Goal: Information Seeking & Learning: Learn about a topic

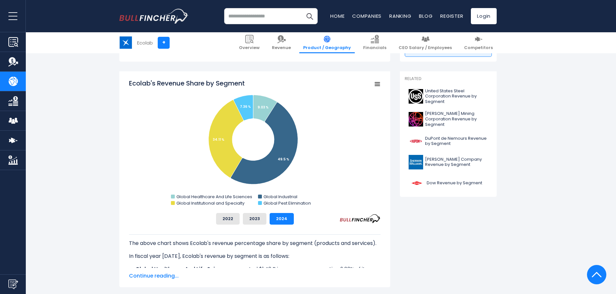
scroll to position [155, 0]
click at [254, 219] on button "2023" at bounding box center [255, 219] width 24 height 12
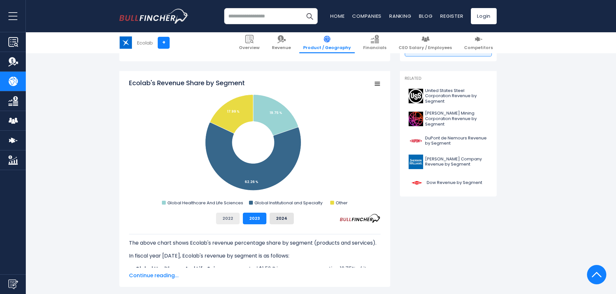
click at [232, 222] on button "2022" at bounding box center [228, 219] width 24 height 12
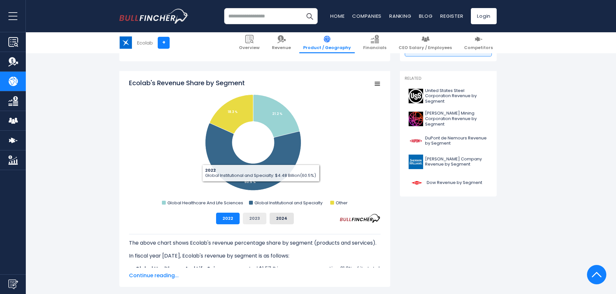
click at [258, 222] on button "2023" at bounding box center [255, 219] width 24 height 12
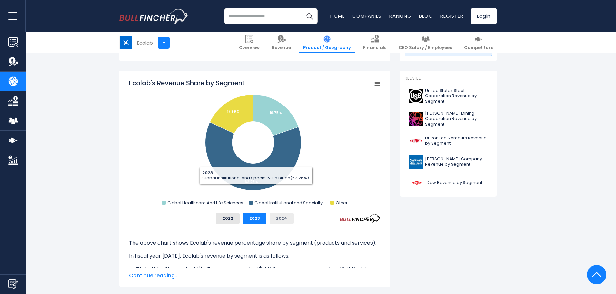
click at [277, 213] on button "2024" at bounding box center [282, 219] width 24 height 12
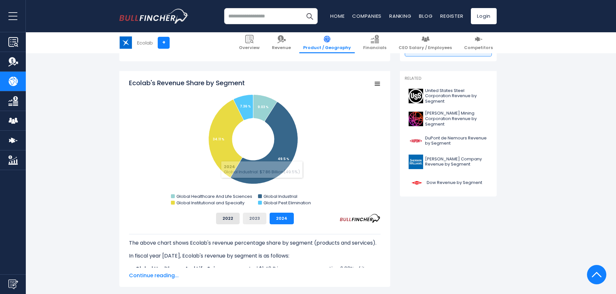
click at [256, 224] on button "2023" at bounding box center [255, 219] width 24 height 12
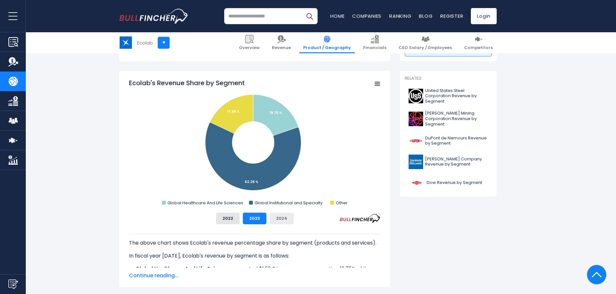
click at [285, 214] on button "2024" at bounding box center [282, 219] width 24 height 12
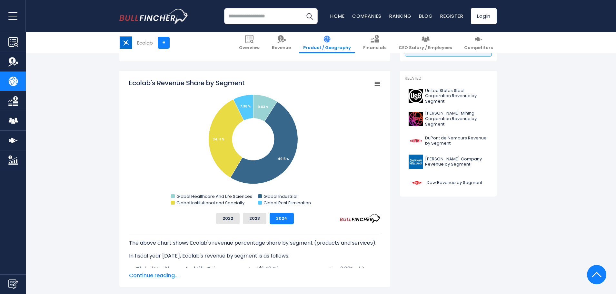
click at [256, 212] on div "Ecolab's Revenue Share by Segment Created with Highcharts 12.1.2 Chart context …" at bounding box center [255, 151] width 252 height 146
click at [250, 216] on button "2023" at bounding box center [255, 219] width 24 height 12
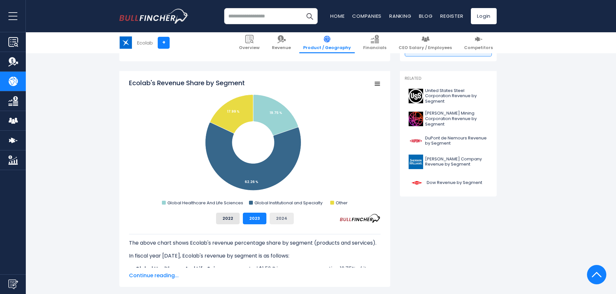
click at [273, 213] on button "2024" at bounding box center [282, 219] width 24 height 12
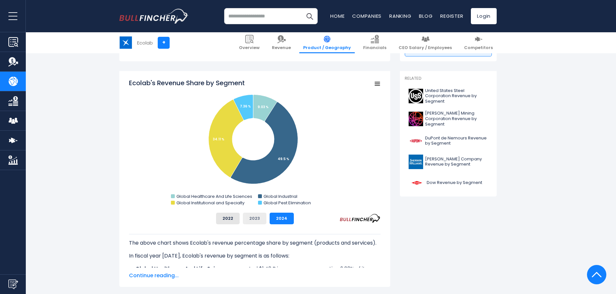
click at [258, 218] on button "2023" at bounding box center [255, 219] width 24 height 12
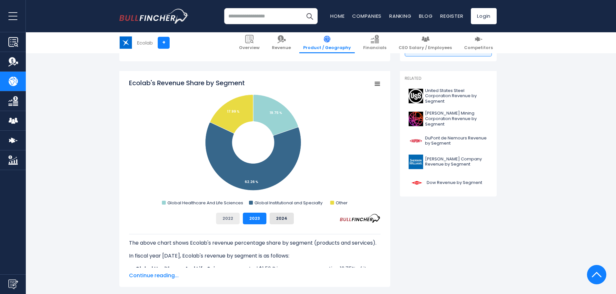
click at [236, 222] on button "2022" at bounding box center [228, 219] width 24 height 12
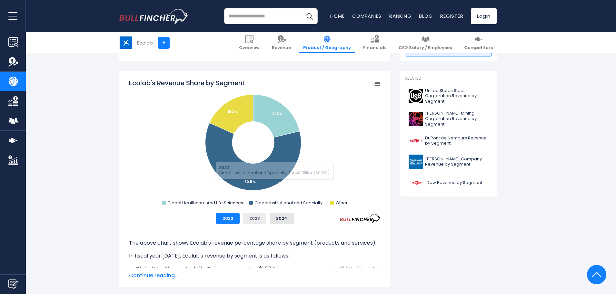
click at [258, 218] on button "2023" at bounding box center [255, 219] width 24 height 12
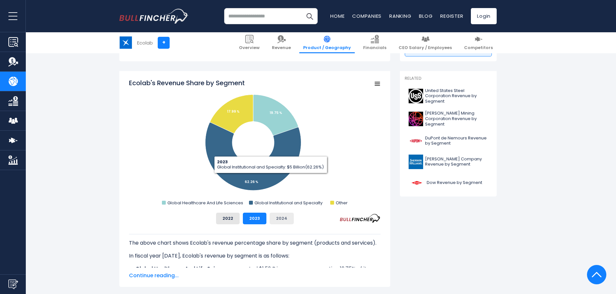
click at [277, 219] on button "2024" at bounding box center [282, 219] width 24 height 12
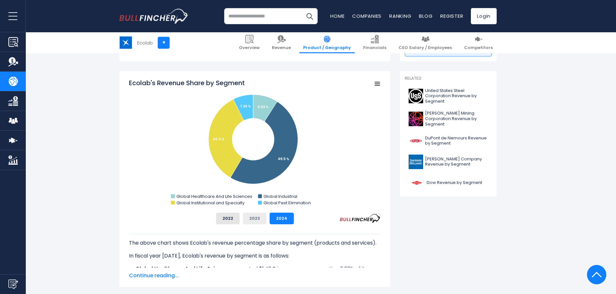
click at [258, 219] on button "2023" at bounding box center [255, 219] width 24 height 12
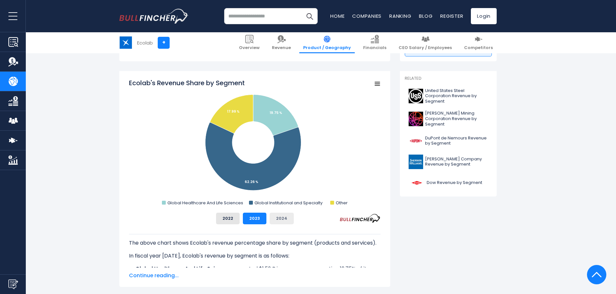
click at [279, 219] on button "2024" at bounding box center [282, 219] width 24 height 12
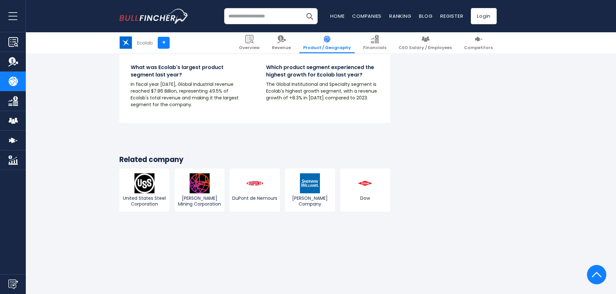
scroll to position [1200, 0]
click at [313, 201] on span "Sherwin-Williams Company" at bounding box center [310, 201] width 47 height 12
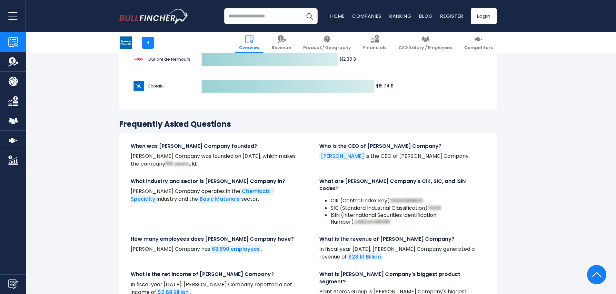
scroll to position [2097, 0]
click at [157, 87] on span "Ecolab" at bounding box center [164, 86] width 32 height 6
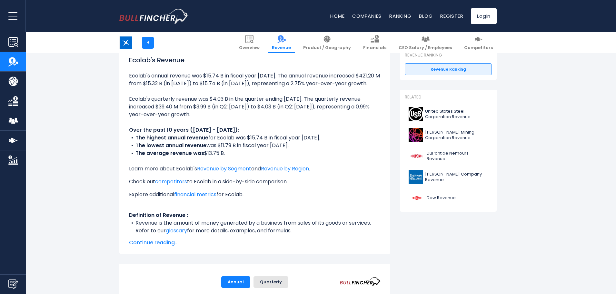
scroll to position [71, 0]
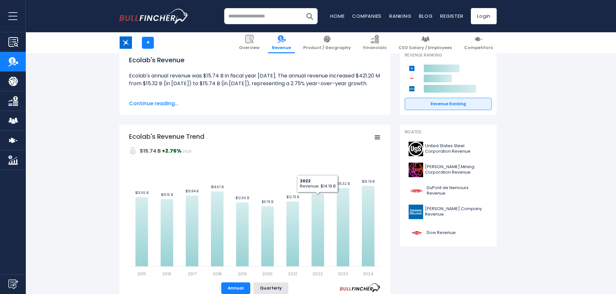
drag, startPoint x: 315, startPoint y: 230, endPoint x: 333, endPoint y: 227, distance: 17.6
click at [333, 227] on icon "Created with Highcharts 12.1.2 Values Chart context menu Ecolab's Revenue Trend…" at bounding box center [255, 204] width 252 height 145
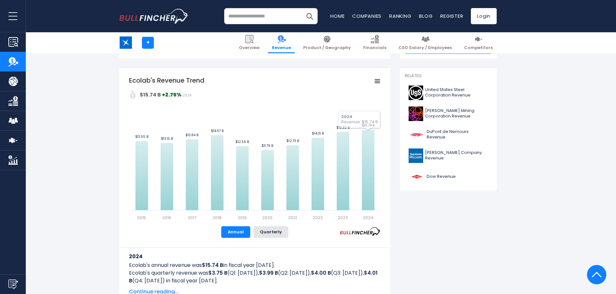
scroll to position [126, 0]
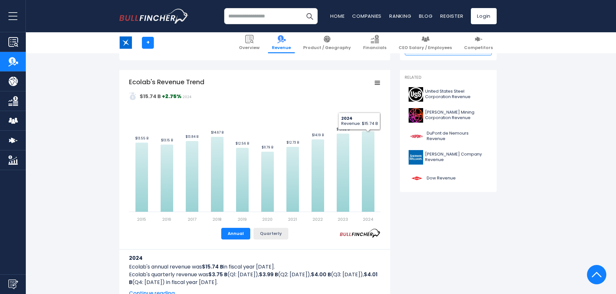
click at [268, 232] on button "Quarterly" at bounding box center [271, 234] width 35 height 12
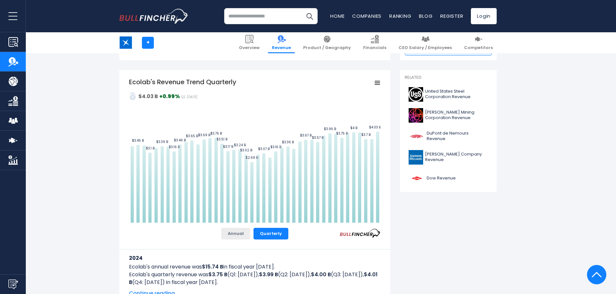
click at [235, 236] on button "Annual" at bounding box center [235, 234] width 29 height 12
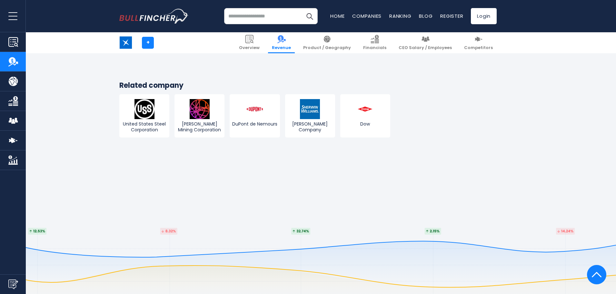
scroll to position [1729, 0]
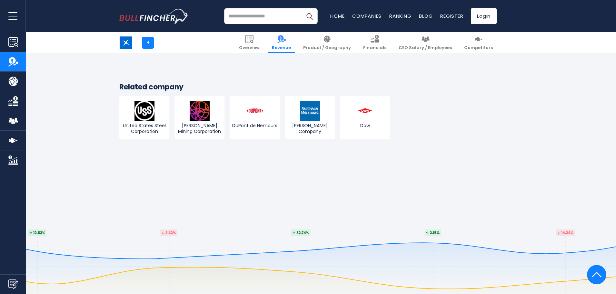
click at [277, 19] on input "search" at bounding box center [271, 16] width 94 height 16
type input "***"
click at [302, 8] on button "Search" at bounding box center [310, 16] width 16 height 16
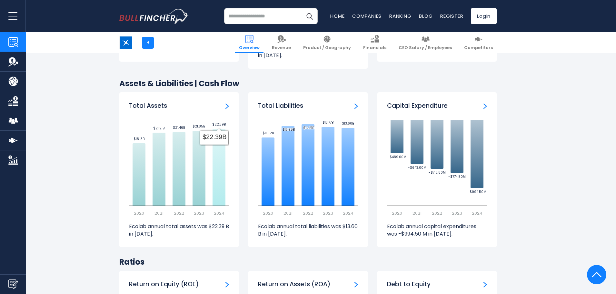
scroll to position [1111, 0]
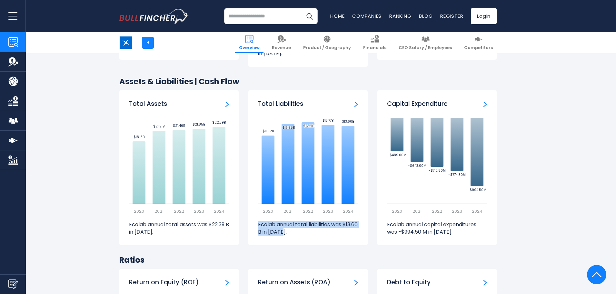
drag, startPoint x: 254, startPoint y: 217, endPoint x: 301, endPoint y: 224, distance: 47.6
click at [301, 224] on div "Total Liabilities Created with Highcharts 12.1.2 $11.92B ​ $11.92B $13.95B ​ $1…" at bounding box center [307, 167] width 119 height 155
click at [297, 228] on div at bounding box center [297, 228] width 0 height 0
click at [286, 224] on p "Ecolab annual total liabilities was $13.60 B in 2024." at bounding box center [308, 228] width 100 height 15
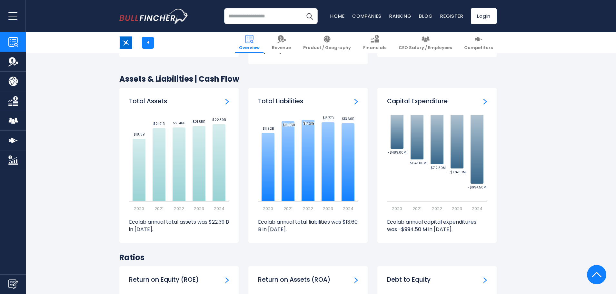
scroll to position [1113, 0]
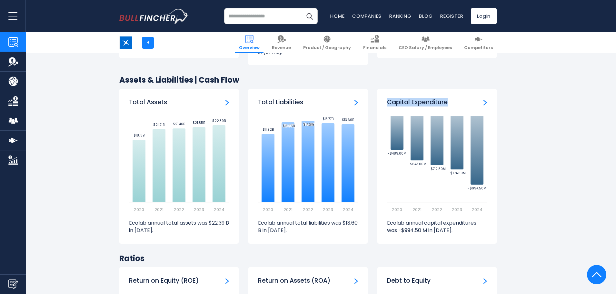
drag, startPoint x: 385, startPoint y: 97, endPoint x: 451, endPoint y: 92, distance: 66.4
click at [451, 92] on div "Capital Expenditure Created with Highcharts 12.1.2 -$489.00M ​ -$489.00M -$643.…" at bounding box center [436, 166] width 119 height 155
click at [447, 82] on div at bounding box center [447, 82] width 0 height 0
click at [356, 94] on div "Total Liabilities Created with Highcharts 12.1.2 $11.92B ​ $11.92B $13.95B ​ $1…" at bounding box center [307, 166] width 119 height 155
click at [356, 100] on img "Total Liabilities" at bounding box center [357, 103] width 4 height 6
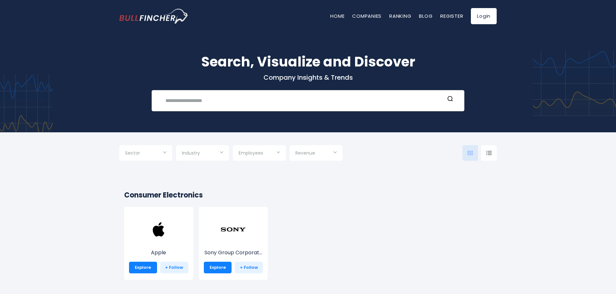
click at [226, 100] on input "text" at bounding box center [303, 101] width 283 height 12
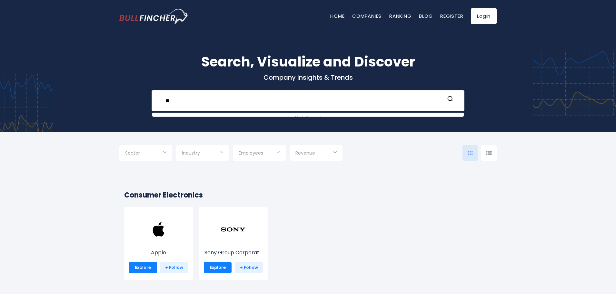
type input "*"
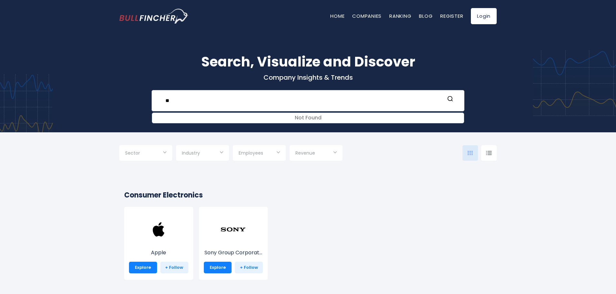
type input "*"
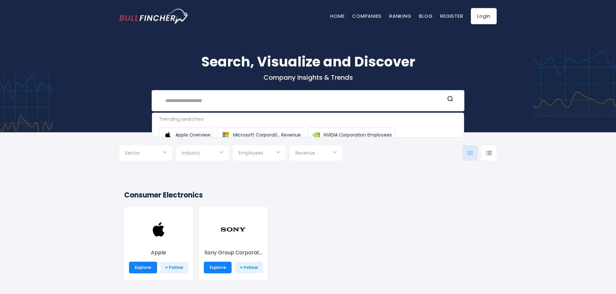
click at [228, 101] on input "text" at bounding box center [303, 101] width 283 height 12
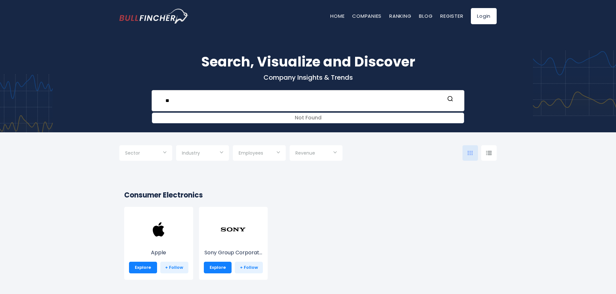
type input "*"
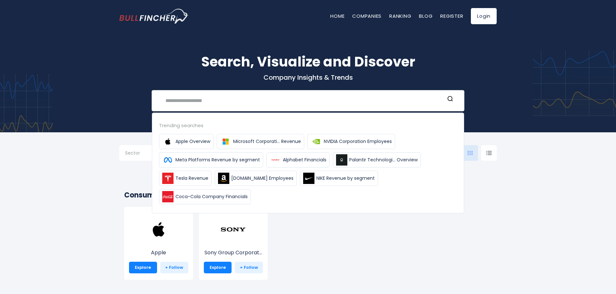
click at [228, 101] on input "text" at bounding box center [303, 101] width 283 height 12
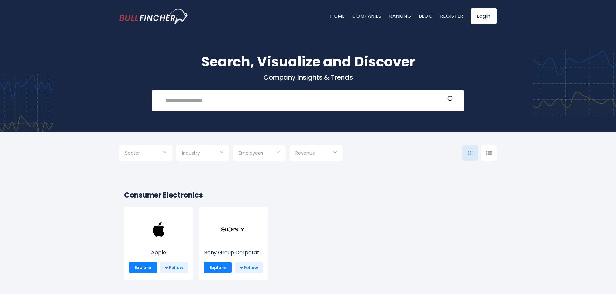
click at [228, 101] on input "text" at bounding box center [303, 101] width 283 height 12
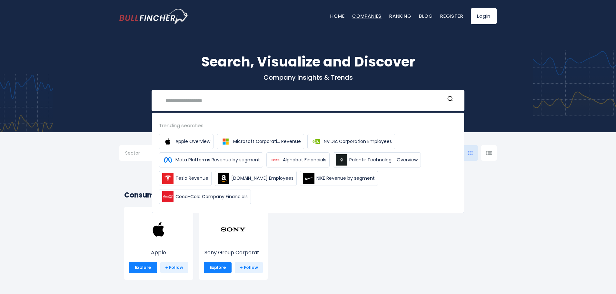
click at [370, 18] on li "Companies" at bounding box center [366, 16] width 29 height 7
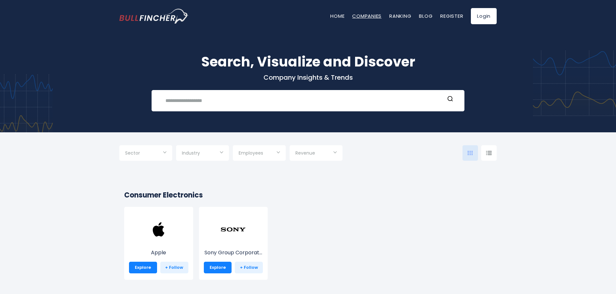
click at [370, 18] on link "Companies" at bounding box center [366, 16] width 29 height 7
click at [359, 18] on link "Companies" at bounding box center [366, 16] width 29 height 7
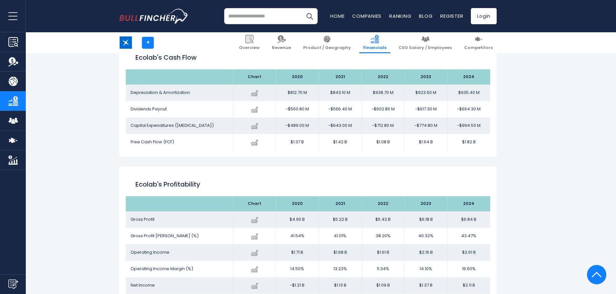
scroll to position [782, 0]
drag, startPoint x: 198, startPoint y: 123, endPoint x: 126, endPoint y: 123, distance: 71.9
click at [126, 123] on td "Capital Expenditures ([MEDICAL_DATA])" at bounding box center [179, 126] width 107 height 16
click at [122, 114] on div at bounding box center [122, 114] width 0 height 0
click at [86, 152] on div "Ecolab + + Overview Revenue Product / Geography Financials" at bounding box center [308, 93] width 616 height 1615
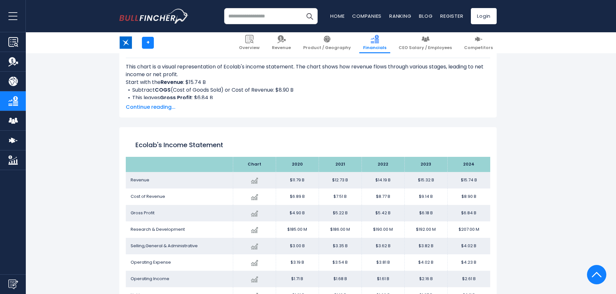
scroll to position [267, 0]
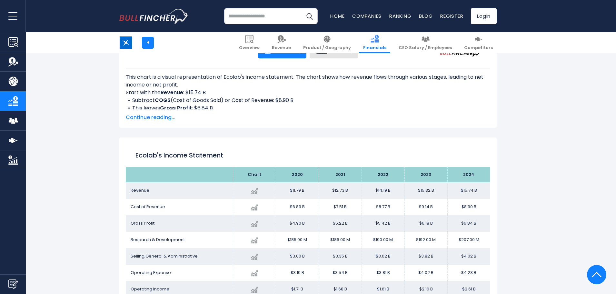
click at [162, 115] on span "Continue reading..." at bounding box center [308, 118] width 365 height 8
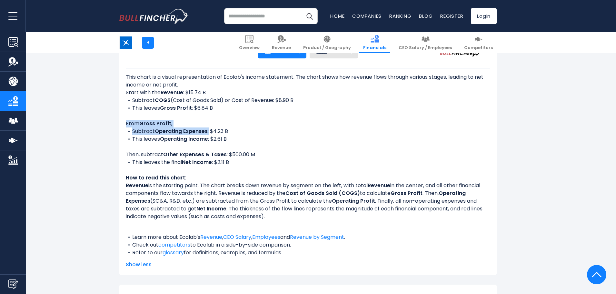
drag, startPoint x: 123, startPoint y: 121, endPoint x: 209, endPoint y: 129, distance: 87.2
click at [209, 129] on div "Ecolab's Income Statement Analysis: Revenue to Profit Breakdown Created with Hi…" at bounding box center [307, 77] width 377 height 396
click at [205, 135] on div at bounding box center [205, 135] width 0 height 0
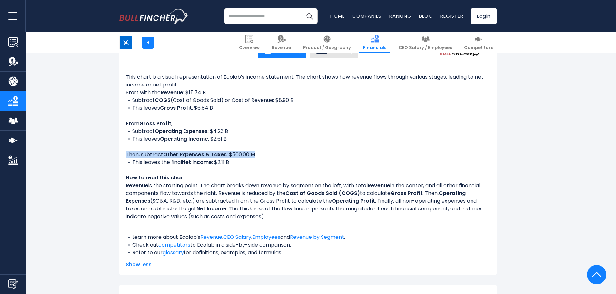
drag, startPoint x: 126, startPoint y: 153, endPoint x: 256, endPoint y: 154, distance: 129.7
click at [256, 154] on div "This chart is a visual representation of Ecolab's income statement. The chart s…" at bounding box center [308, 164] width 365 height 183
click at [251, 142] on div at bounding box center [251, 142] width 0 height 0
click at [267, 161] on li "This leaves the final Net Income : $2.11 B" at bounding box center [308, 162] width 365 height 8
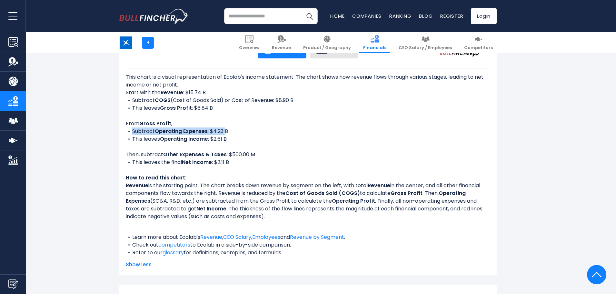
drag, startPoint x: 132, startPoint y: 129, endPoint x: 226, endPoint y: 128, distance: 94.9
click at [226, 128] on li "Subtract Operating Expenses : $4.23 B" at bounding box center [308, 131] width 365 height 8
click at [222, 118] on div at bounding box center [222, 118] width 0 height 0
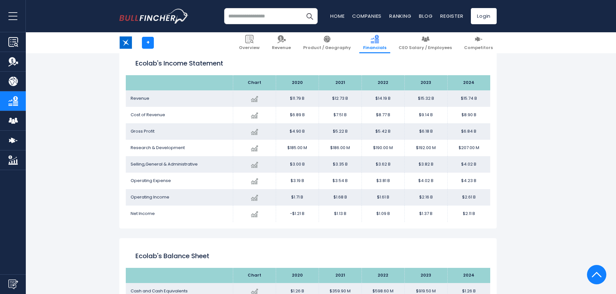
scroll to position [629, 0]
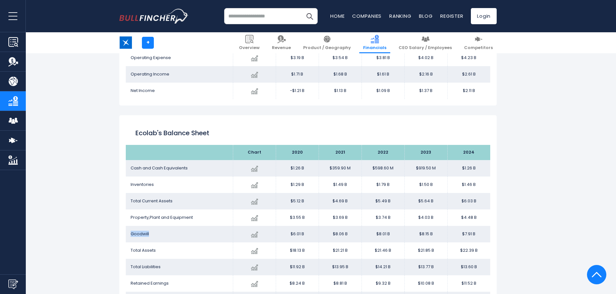
drag, startPoint x: 152, startPoint y: 235, endPoint x: 130, endPoint y: 236, distance: 22.3
click at [130, 236] on td "Goodwill" at bounding box center [179, 234] width 107 height 16
click at [126, 237] on div at bounding box center [126, 237] width 0 height 0
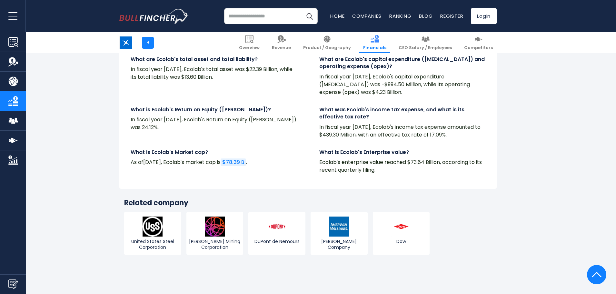
scroll to position [1576, 0]
click at [331, 248] on span "[PERSON_NAME] Company" at bounding box center [339, 244] width 54 height 12
click at [340, 238] on span "[PERSON_NAME] Company" at bounding box center [339, 244] width 54 height 12
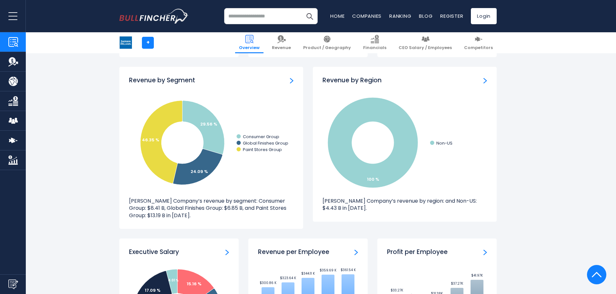
scroll to position [586, 0]
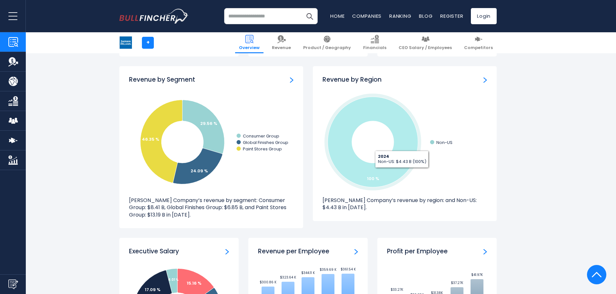
click at [402, 173] on icon at bounding box center [373, 142] width 90 height 90
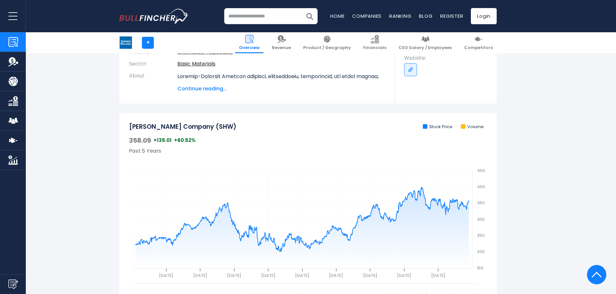
scroll to position [0, 0]
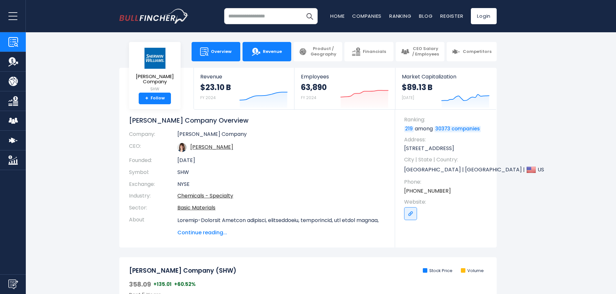
click at [268, 56] on link "Revenue" at bounding box center [267, 51] width 49 height 19
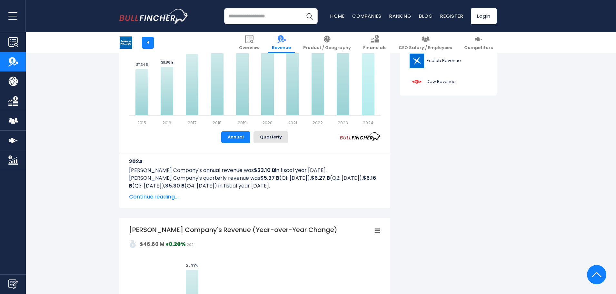
scroll to position [223, 0]
click at [150, 196] on span "Continue reading..." at bounding box center [255, 196] width 252 height 8
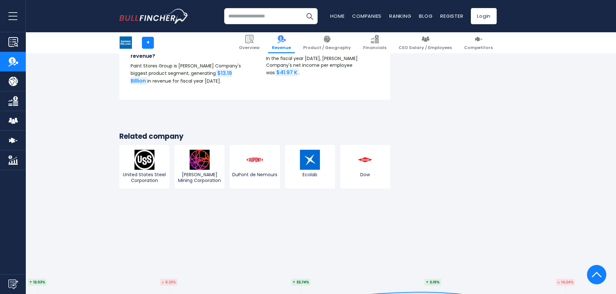
scroll to position [2102, 0]
click at [387, 46] on span "Financials" at bounding box center [374, 47] width 23 height 5
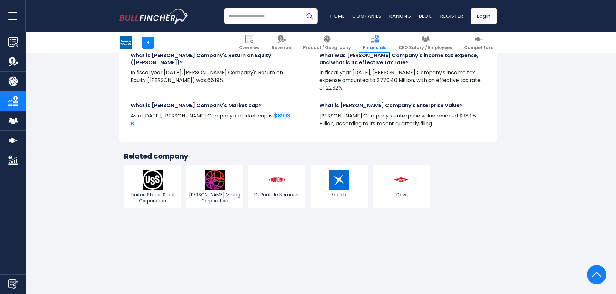
scroll to position [1672, 0]
click at [394, 178] on img at bounding box center [401, 179] width 20 height 20
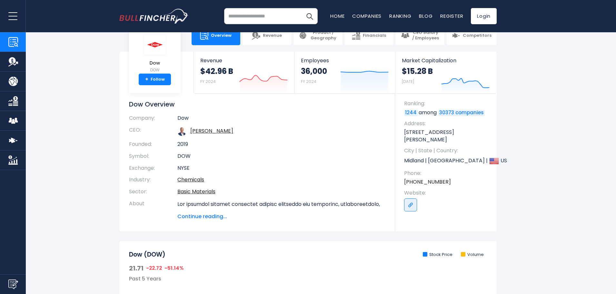
scroll to position [12, 0]
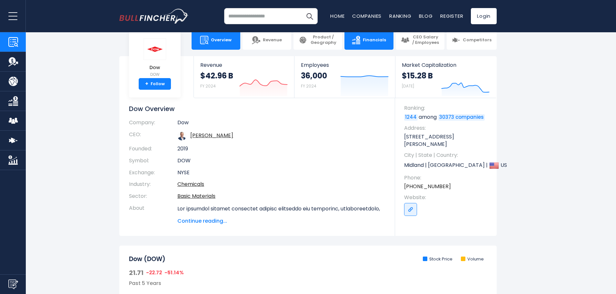
click at [376, 46] on link "Financials" at bounding box center [369, 39] width 49 height 19
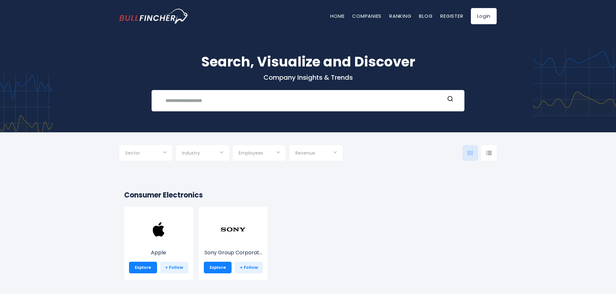
click at [190, 13] on div "Home Companies Ranking Blog Register Login" at bounding box center [307, 16] width 377 height 32
click at [166, 15] on img "Go to homepage" at bounding box center [153, 16] width 69 height 15
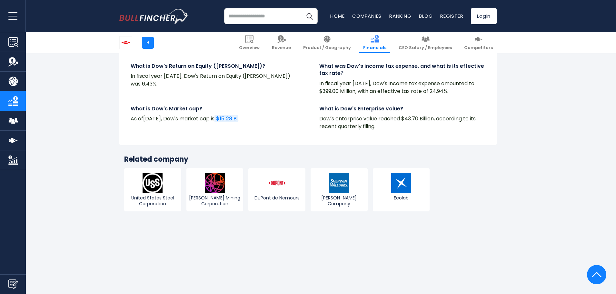
scroll to position [1472, 0]
click at [404, 180] on img at bounding box center [401, 182] width 20 height 20
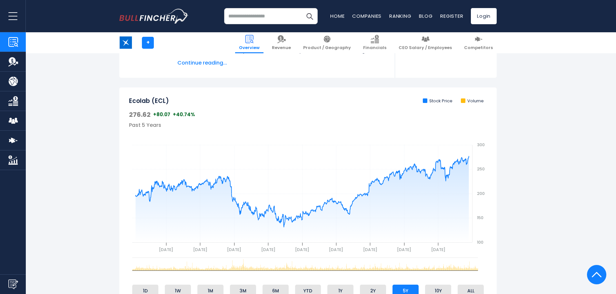
scroll to position [345, 0]
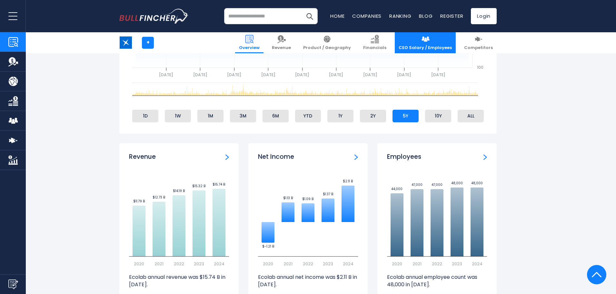
click at [435, 45] on span "CEO Salary / Employees" at bounding box center [425, 47] width 53 height 5
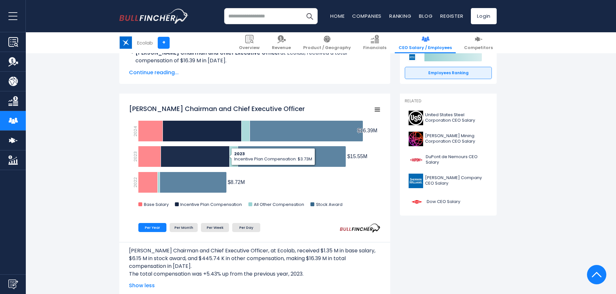
scroll to position [132, 0]
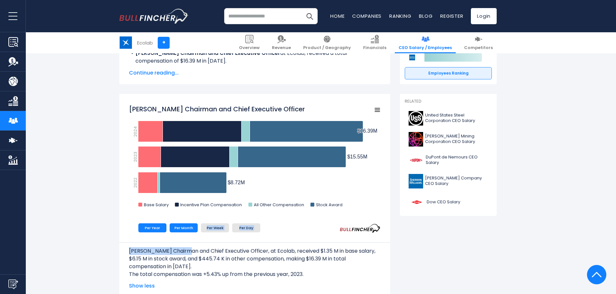
drag, startPoint x: 184, startPoint y: 234, endPoint x: 192, endPoint y: 226, distance: 10.7
click at [192, 226] on div "[PERSON_NAME] Chairman and Chief Executive Officer Created with Highcharts 12.1…" at bounding box center [254, 195] width 271 height 203
click at [192, 226] on li "Per Month" at bounding box center [184, 227] width 28 height 9
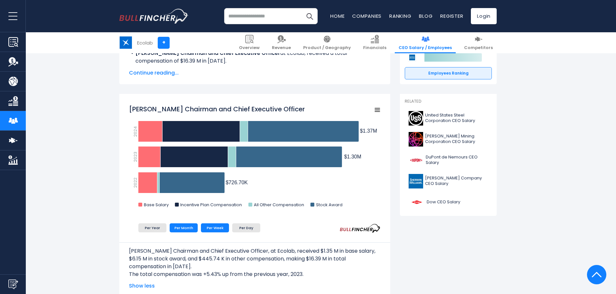
click at [219, 226] on li "Per Week" at bounding box center [215, 227] width 28 height 9
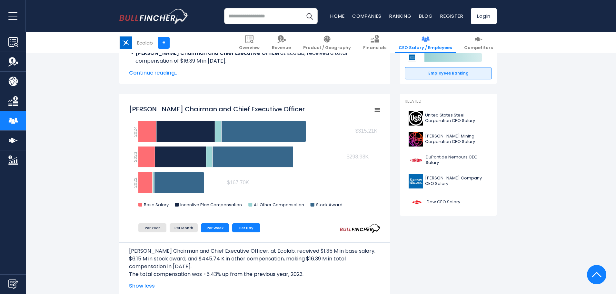
click at [252, 227] on li "Per Day" at bounding box center [246, 227] width 28 height 9
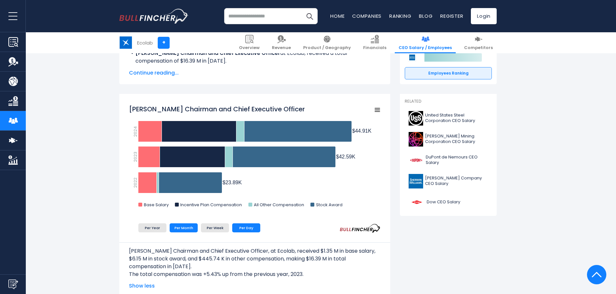
click at [179, 228] on li "Per Month" at bounding box center [184, 227] width 28 height 9
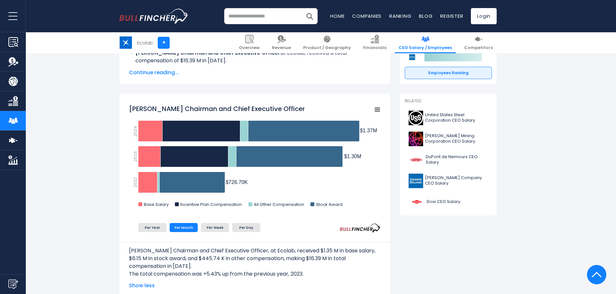
scroll to position [126, 0]
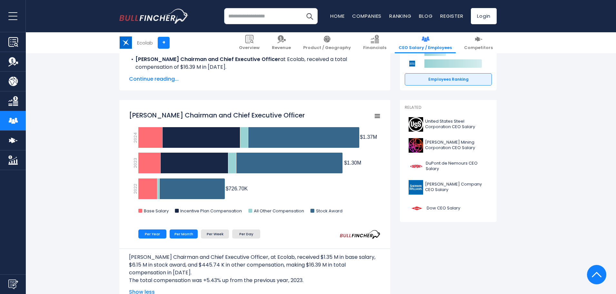
click at [158, 233] on li "Per Year" at bounding box center [152, 233] width 28 height 9
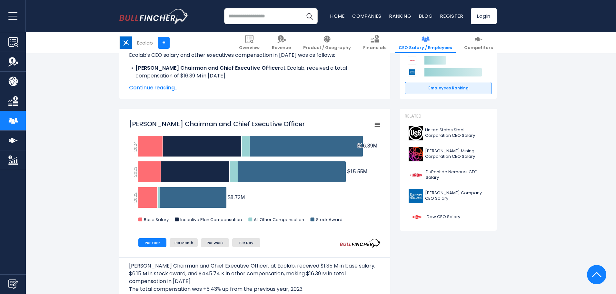
scroll to position [117, 0]
click at [155, 90] on span "Continue reading..." at bounding box center [255, 88] width 252 height 8
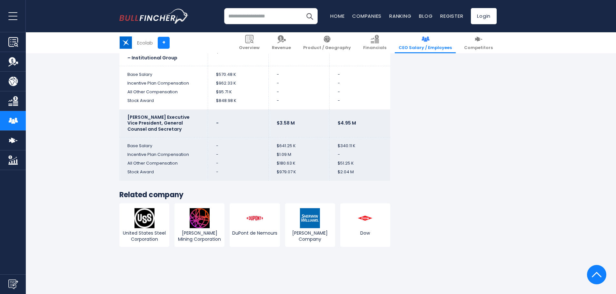
scroll to position [1606, 0]
click at [320, 236] on span "Sherwin-Williams Company" at bounding box center [310, 236] width 47 height 12
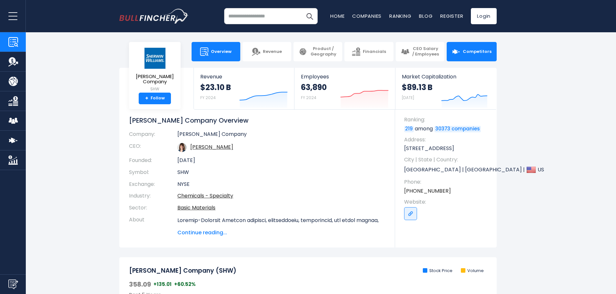
click at [466, 48] on link "Competitors" at bounding box center [472, 51] width 50 height 19
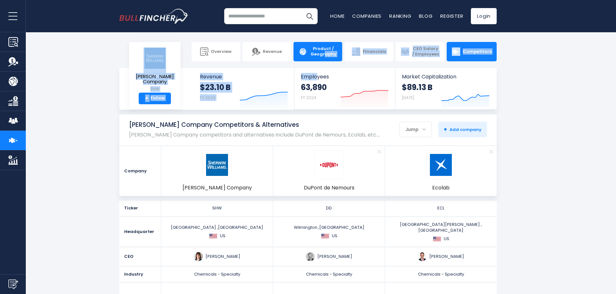
drag, startPoint x: 317, startPoint y: 64, endPoint x: 326, endPoint y: 57, distance: 11.4
click at [326, 57] on body "Overview Revenue Product / Geography" at bounding box center [308, 147] width 616 height 294
click at [326, 57] on link "Product / Geography" at bounding box center [318, 51] width 49 height 19
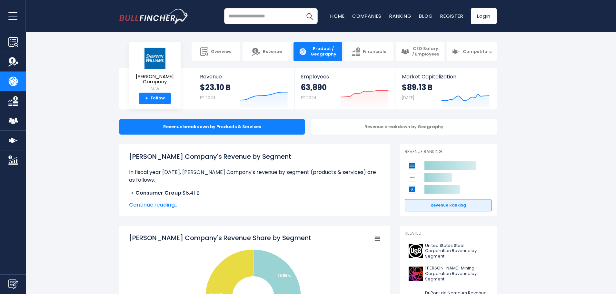
click at [158, 209] on div "[PERSON_NAME] Company's Revenue by Segment In fiscal year [DATE], [PERSON_NAME]…" at bounding box center [254, 180] width 271 height 72
click at [155, 203] on span "Continue reading..." at bounding box center [255, 205] width 252 height 8
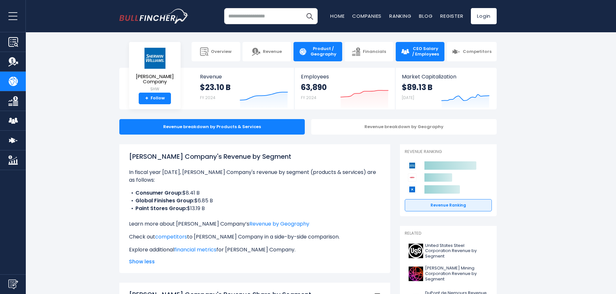
click at [397, 55] on link "CEO Salary / Employees" at bounding box center [420, 51] width 49 height 19
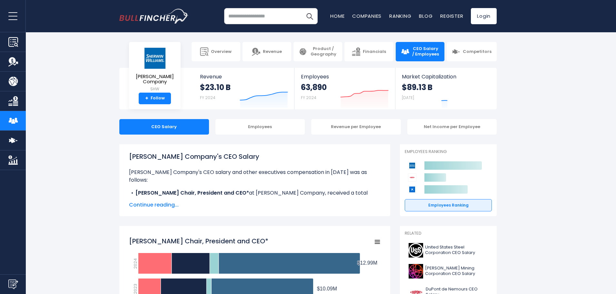
click at [168, 206] on span "Continue reading..." at bounding box center [255, 205] width 252 height 8
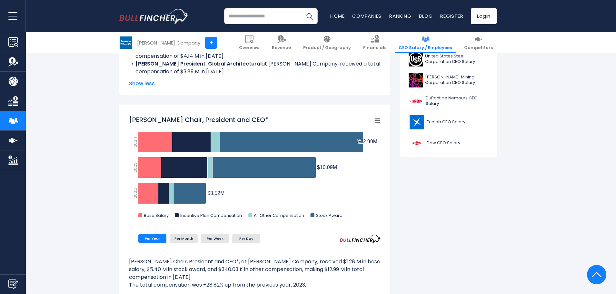
scroll to position [191, 0]
click at [241, 237] on li "Per Day" at bounding box center [246, 238] width 28 height 9
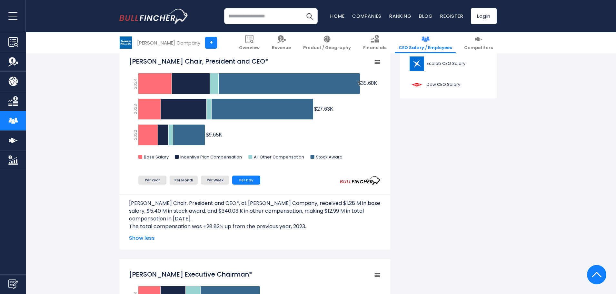
scroll to position [249, 0]
click at [145, 182] on li "Per Year" at bounding box center [152, 180] width 28 height 9
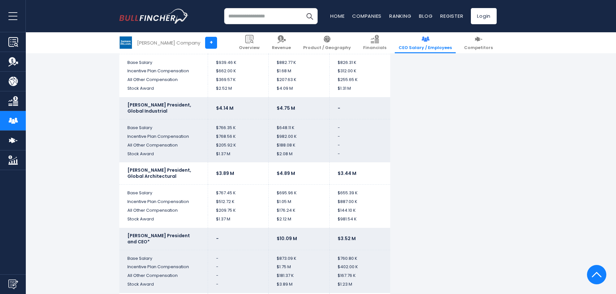
scroll to position [1498, 0]
drag, startPoint x: 128, startPoint y: 167, endPoint x: 160, endPoint y: 173, distance: 32.9
click at [160, 173] on td "Justin T. Binns President, Global Architectural" at bounding box center [163, 174] width 88 height 22
copy b "Justin T. Binns"
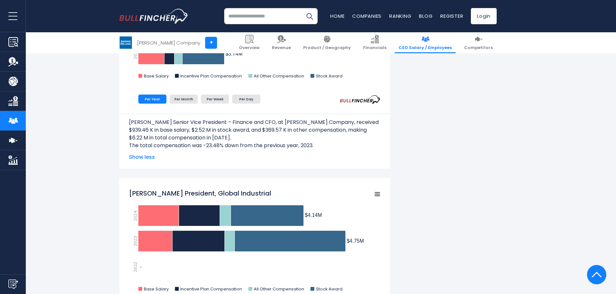
scroll to position [756, 0]
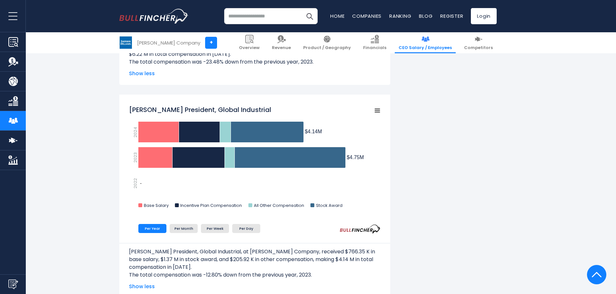
scroll to position [840, 0]
click at [258, 11] on input "search" at bounding box center [271, 16] width 94 height 16
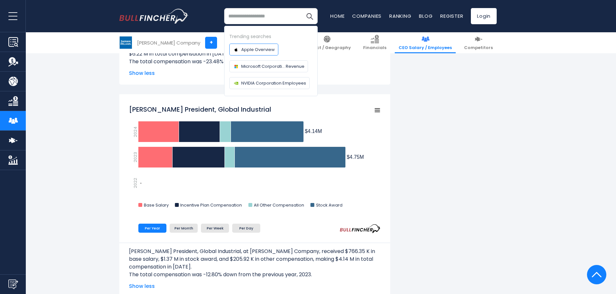
click at [254, 45] on link "Apple Overview" at bounding box center [253, 50] width 49 height 12
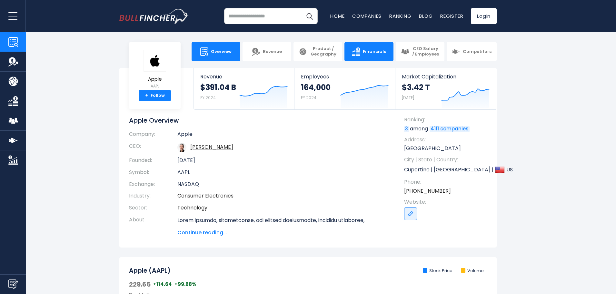
click at [381, 57] on link "Financials" at bounding box center [369, 51] width 49 height 19
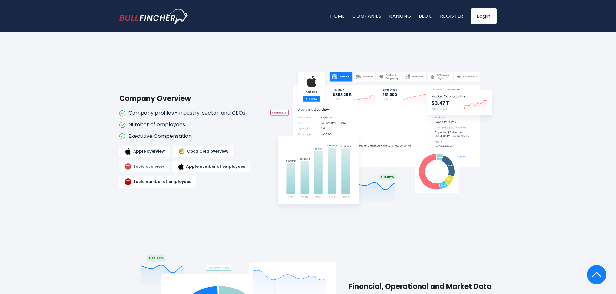
scroll to position [335, 0]
click at [146, 167] on link "Tesla overview" at bounding box center [143, 167] width 49 height 12
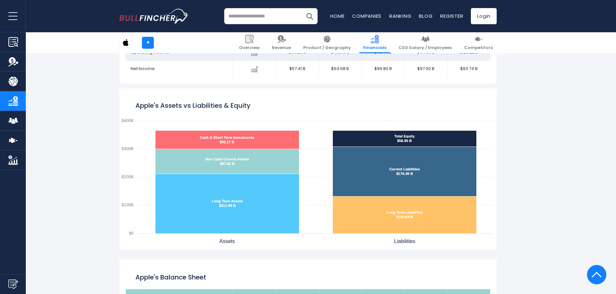
scroll to position [483, 0]
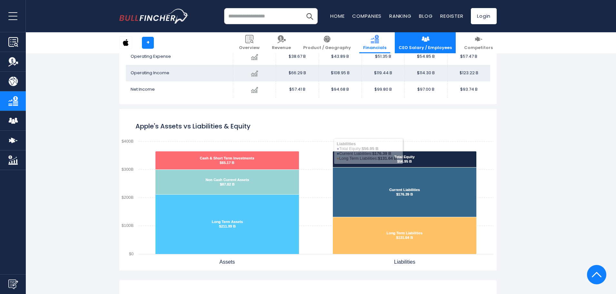
click at [423, 45] on span "CEO Salary / Employees" at bounding box center [425, 47] width 53 height 5
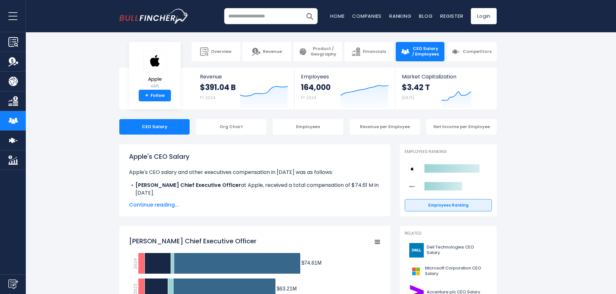
click at [157, 205] on span "Continue reading..." at bounding box center [255, 205] width 252 height 8
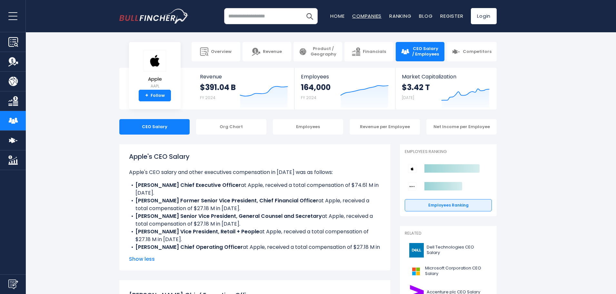
click at [362, 15] on link "Companies" at bounding box center [366, 16] width 29 height 7
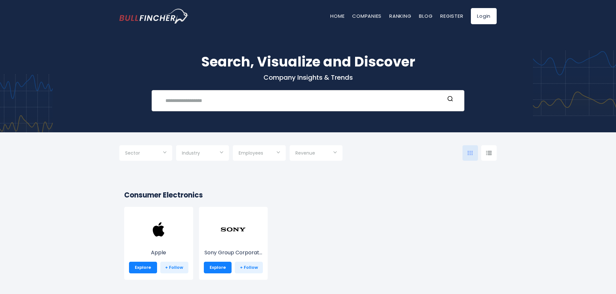
click at [289, 98] on input "text" at bounding box center [303, 101] width 283 height 12
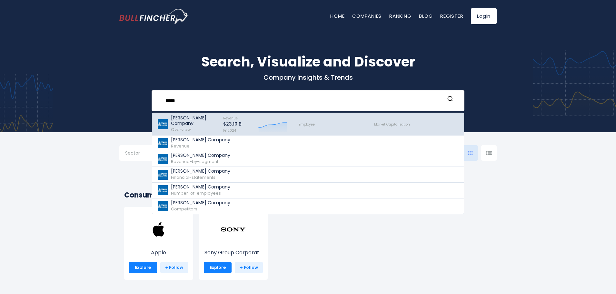
type input "*****"
click at [198, 123] on p "[PERSON_NAME] Company" at bounding box center [194, 120] width 46 height 11
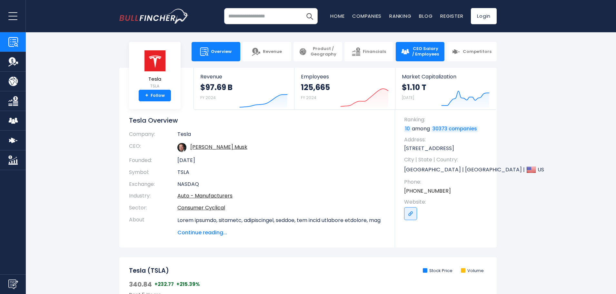
click at [413, 45] on link "CEO Salary / Employees" at bounding box center [420, 51] width 49 height 19
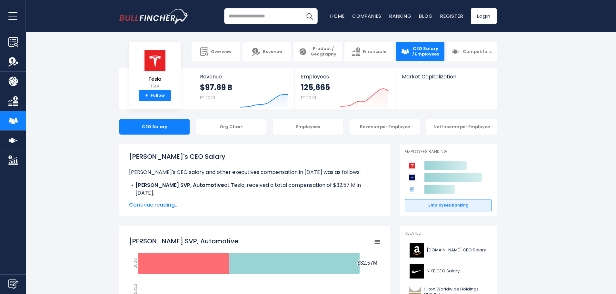
click at [168, 207] on span "Continue reading..." at bounding box center [255, 205] width 252 height 8
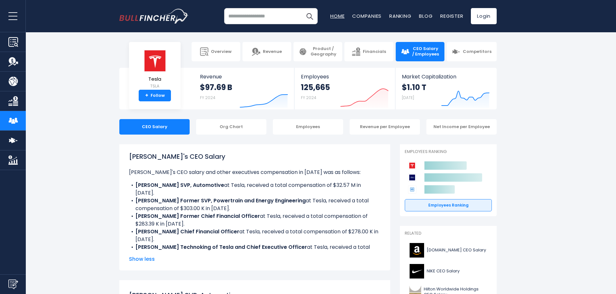
click at [337, 19] on link "Home" at bounding box center [337, 16] width 14 height 7
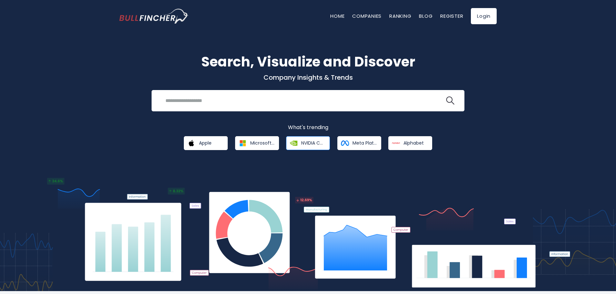
click at [310, 149] on link "NVIDIA Corporation" at bounding box center [308, 143] width 44 height 14
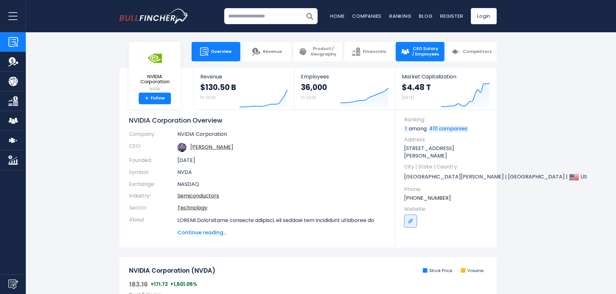
click at [426, 48] on span "CEO Salary / Employees" at bounding box center [425, 51] width 27 height 11
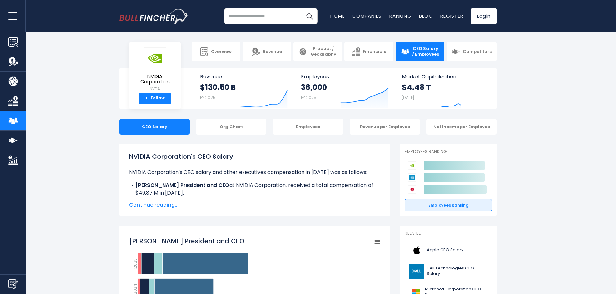
click at [159, 205] on span "Continue reading..." at bounding box center [255, 205] width 252 height 8
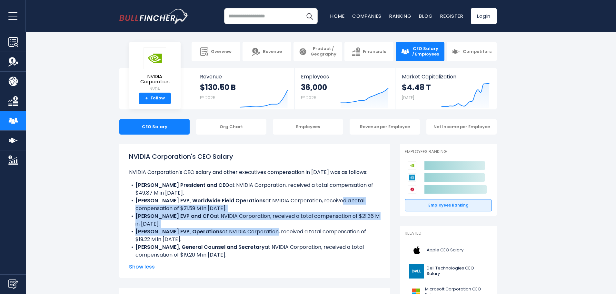
drag, startPoint x: 277, startPoint y: 232, endPoint x: 327, endPoint y: 202, distance: 58.5
click at [327, 202] on ul "NVIDIA Corporation's CEO salary and other executives compensation in 2025 was a…" at bounding box center [255, 213] width 252 height 90
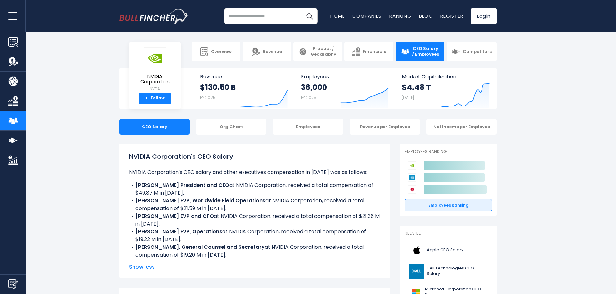
click at [295, 198] on li "Ajay K. Puri EVP, Worldwide Field Operations at NVIDIA Corporation, received a …" at bounding box center [255, 204] width 252 height 15
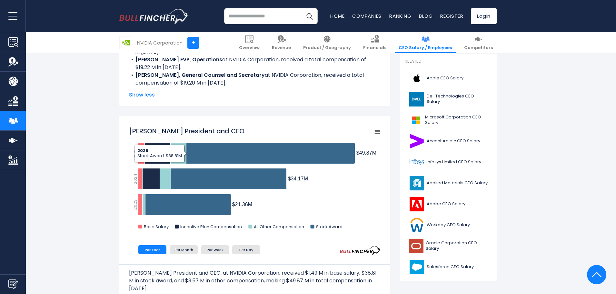
scroll to position [172, 0]
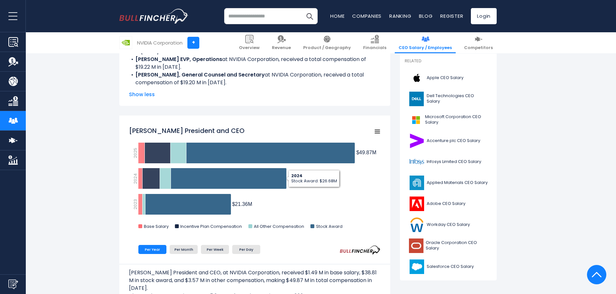
click at [300, 194] on rect "Jen-Hsun Huang President and CEO" at bounding box center [255, 179] width 252 height 113
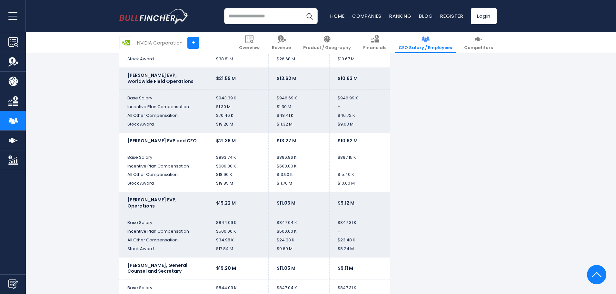
scroll to position [1382, 0]
click at [270, 12] on input "search" at bounding box center [271, 16] width 94 height 16
type input "*"
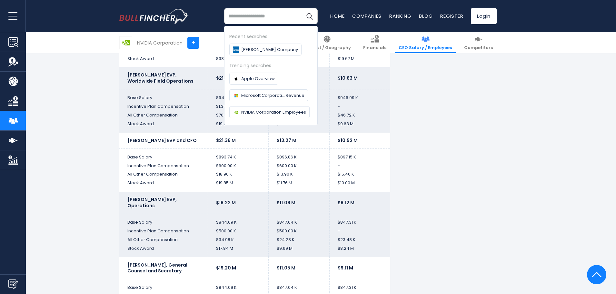
click at [149, 20] on img "Go to homepage" at bounding box center [153, 16] width 69 height 15
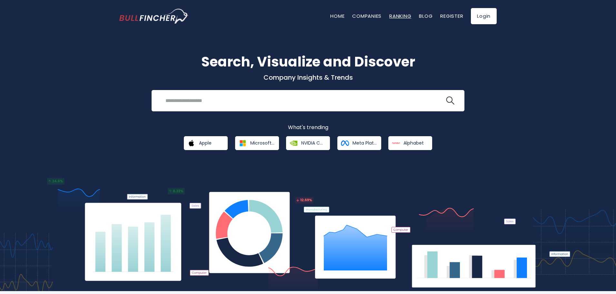
click at [406, 17] on link "Ranking" at bounding box center [400, 16] width 22 height 7
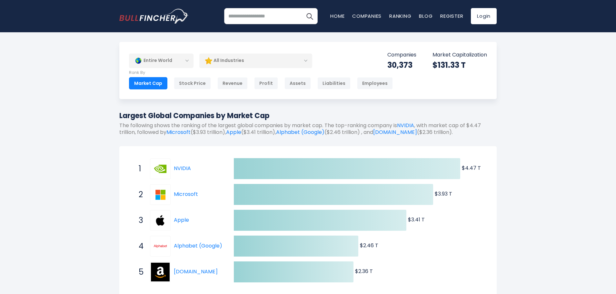
drag, startPoint x: 166, startPoint y: 109, endPoint x: 148, endPoint y: 112, distance: 18.1
drag, startPoint x: 120, startPoint y: 126, endPoint x: 463, endPoint y: 137, distance: 342.8
click at [463, 137] on div "Largest Global Companies by Market Cap The following shows the ranking of the l…" at bounding box center [307, 125] width 377 height 31
click at [434, 126] on p "The following shows the ranking of the largest global companies by market cap. …" at bounding box center [307, 129] width 377 height 14
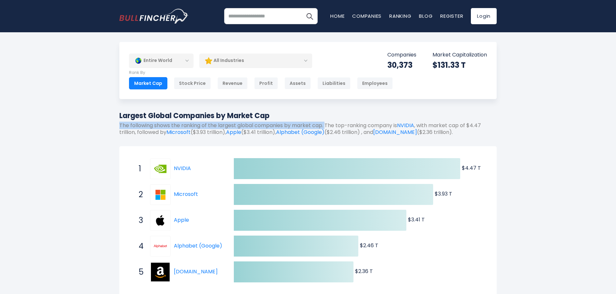
drag, startPoint x: 328, startPoint y: 124, endPoint x: 118, endPoint y: 126, distance: 209.4
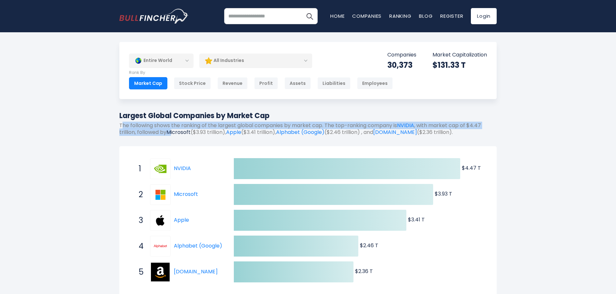
drag, startPoint x: 121, startPoint y: 124, endPoint x: 172, endPoint y: 129, distance: 50.6
click at [172, 129] on p "The following shows the ranking of the largest global companies by market cap. …" at bounding box center [307, 129] width 377 height 14
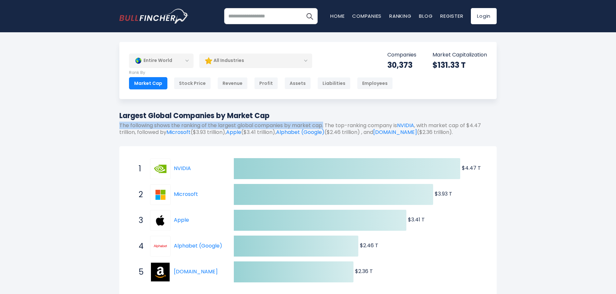
drag, startPoint x: 118, startPoint y: 125, endPoint x: 326, endPoint y: 124, distance: 207.8
click at [321, 113] on div at bounding box center [321, 113] width 0 height 0
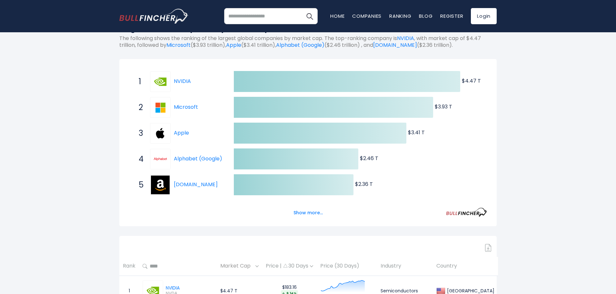
scroll to position [92, 0]
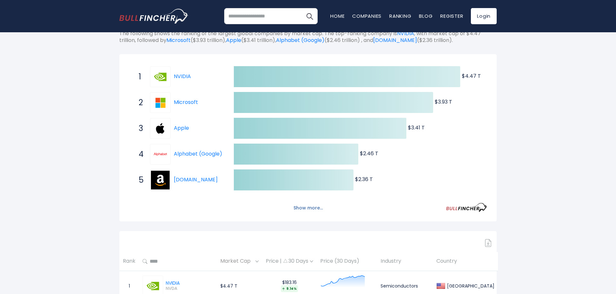
click at [308, 209] on button "Show more..." at bounding box center [308, 208] width 37 height 11
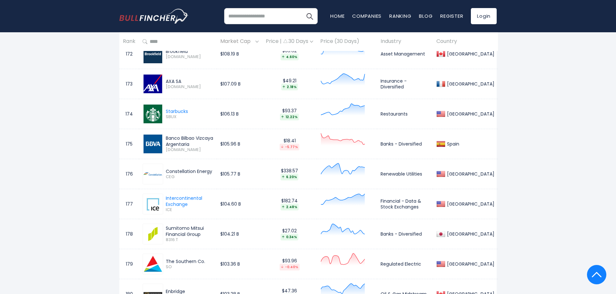
scroll to position [5589, 0]
click at [172, 109] on div "Starbucks" at bounding box center [177, 112] width 22 height 6
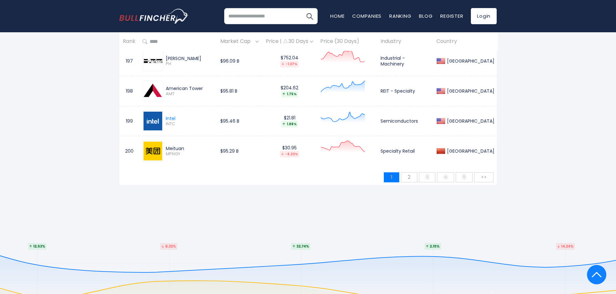
scroll to position [6333, 0]
click at [413, 171] on span "2" at bounding box center [409, 176] width 9 height 11
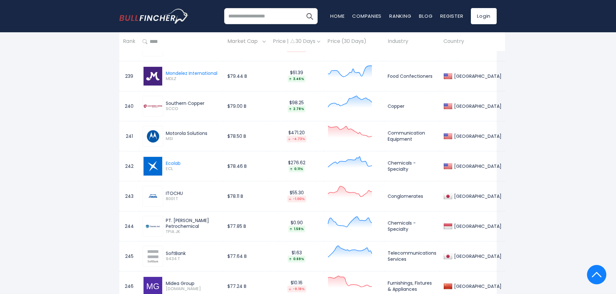
scroll to position [1569, 0]
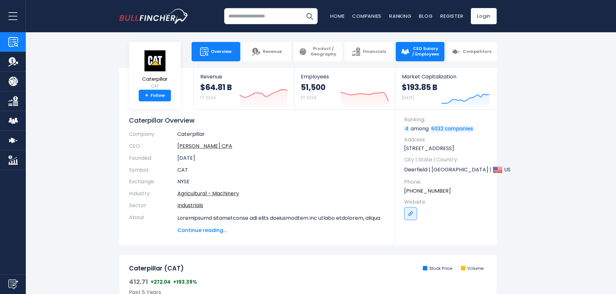
click at [418, 51] on span "CEO Salary / Employees" at bounding box center [425, 51] width 27 height 11
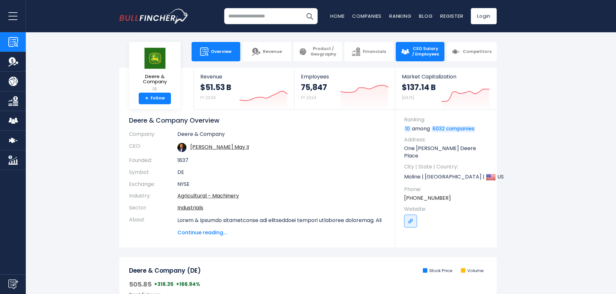
click at [428, 56] on span "CEO Salary / Employees" at bounding box center [425, 51] width 27 height 11
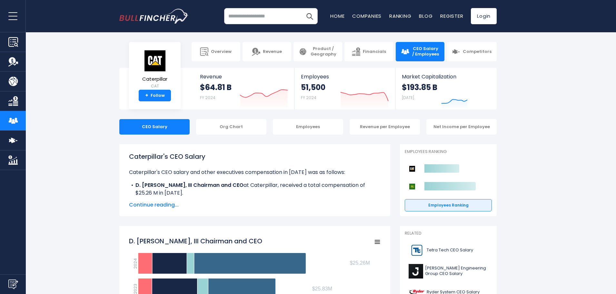
click at [156, 202] on span "Continue reading..." at bounding box center [255, 205] width 252 height 8
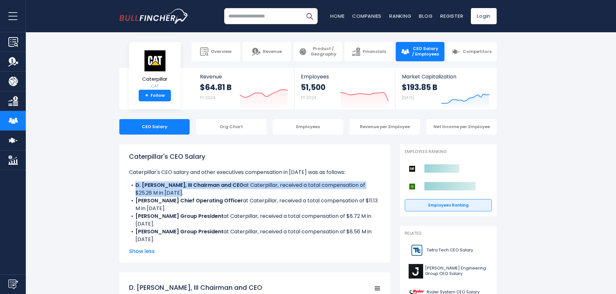
drag, startPoint x: 181, startPoint y: 193, endPoint x: 136, endPoint y: 184, distance: 45.4
click at [136, 184] on li "D. [PERSON_NAME], III Chairman and CEO at Caterpillar, received a total compens…" at bounding box center [255, 188] width 252 height 15
click at [132, 172] on div at bounding box center [132, 172] width 0 height 0
click at [250, 189] on li "D. [PERSON_NAME], III Chairman and CEO at Caterpillar, received a total compens…" at bounding box center [255, 188] width 252 height 15
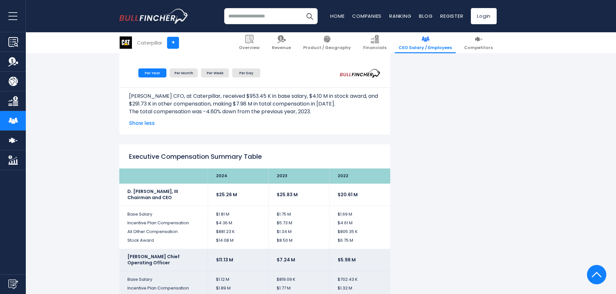
scroll to position [1162, 0]
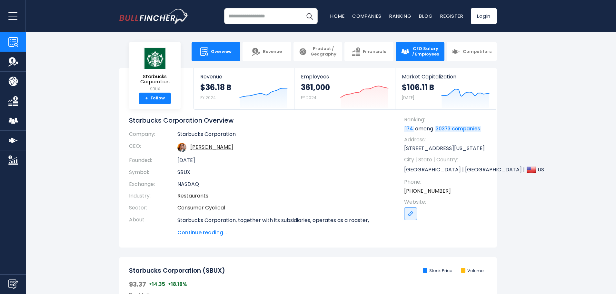
click at [420, 59] on link "CEO Salary / Employees" at bounding box center [420, 51] width 49 height 19
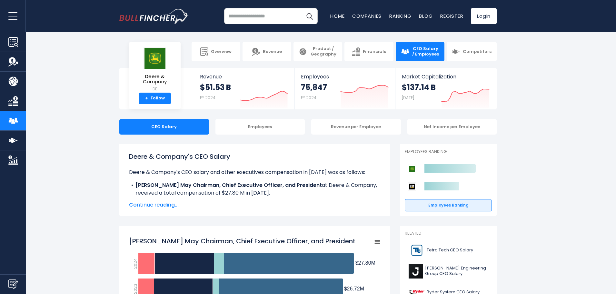
click at [168, 207] on span "Continue reading..." at bounding box center [255, 205] width 252 height 8
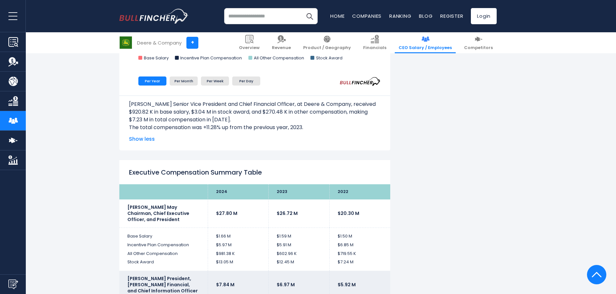
scroll to position [1200, 0]
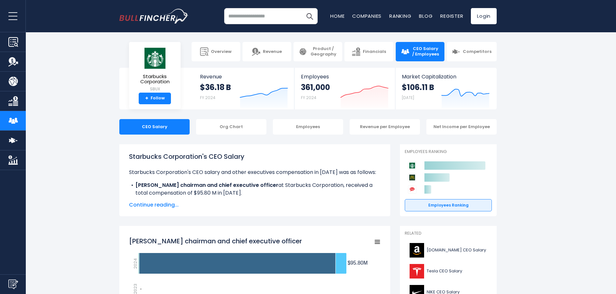
click at [166, 200] on div "Starbucks Corporation's CEO Salary Starbucks Corporation's CEO salary and other…" at bounding box center [255, 180] width 252 height 57
click at [168, 202] on span "Continue reading..." at bounding box center [255, 205] width 252 height 8
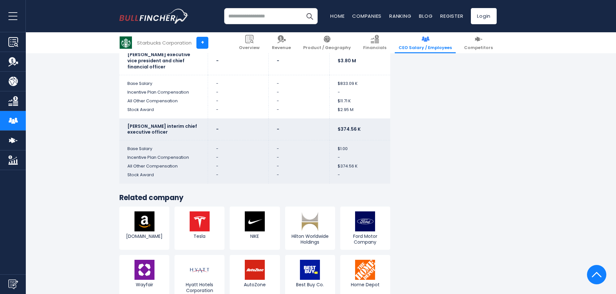
scroll to position [2150, 0]
